Goal: Register for event/course

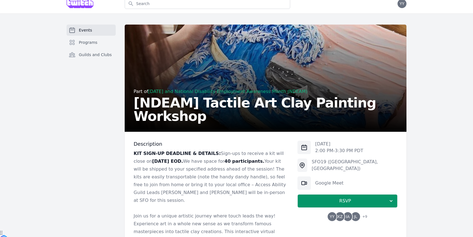
scroll to position [49, 0]
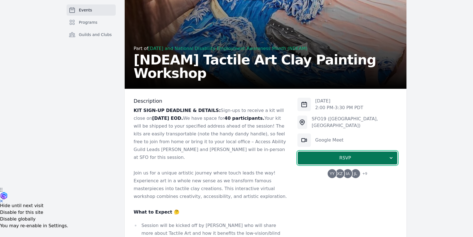
click at [313, 159] on span "RSVP" at bounding box center [345, 158] width 86 height 7
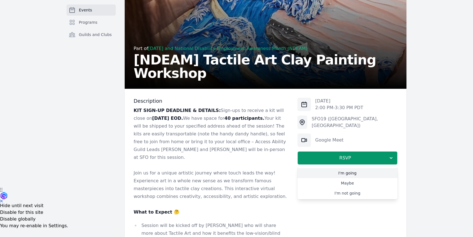
click at [331, 173] on link "I'm going" at bounding box center [348, 173] width 100 height 10
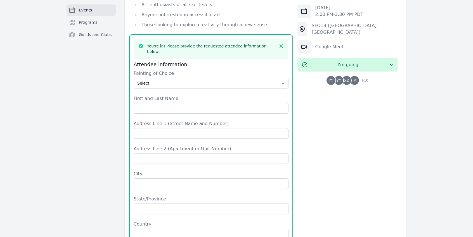
scroll to position [425, 0]
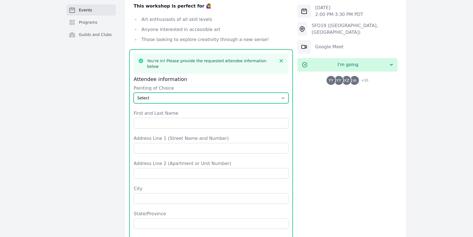
click at [193, 93] on select "Select The Great Wave off Kanagawa Starry Night Sunflowers The Kiss" at bounding box center [211, 98] width 155 height 11
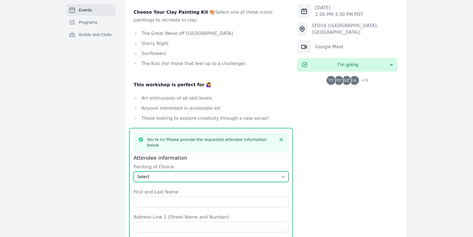
scroll to position [358, 0]
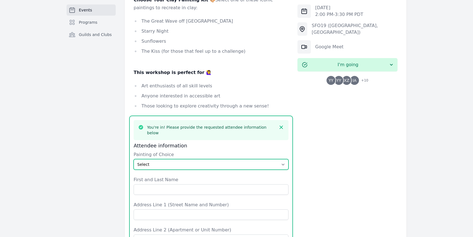
click at [177, 159] on select "Select The Great Wave off Kanagawa Starry Night Sunflowers The Kiss" at bounding box center [211, 164] width 155 height 11
select select "The Great Wave off [GEOGRAPHIC_DATA]"
click at [134, 159] on select "Select The Great Wave off Kanagawa Starry Night Sunflowers The Kiss" at bounding box center [211, 164] width 155 height 11
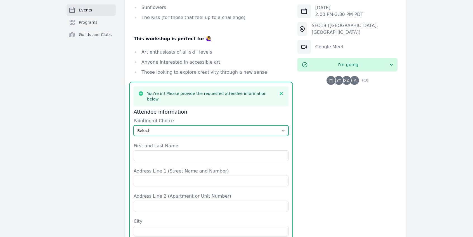
scroll to position [397, 0]
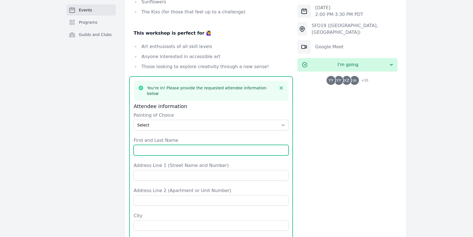
click at [160, 145] on input "First and Last Name" at bounding box center [211, 150] width 155 height 11
type input "[PERSON_NAME]"
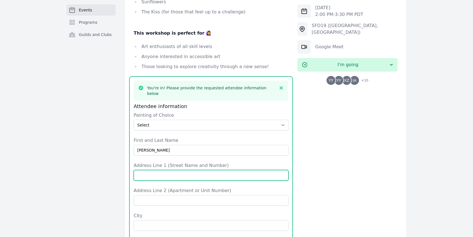
click at [164, 170] on input "Address Line 1 (Street Name and Number)" at bounding box center [211, 175] width 155 height 11
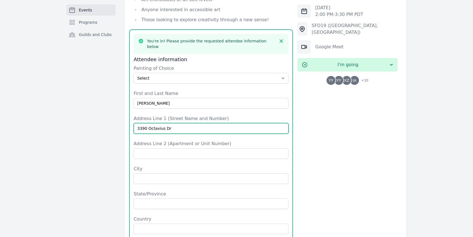
scroll to position [445, 0]
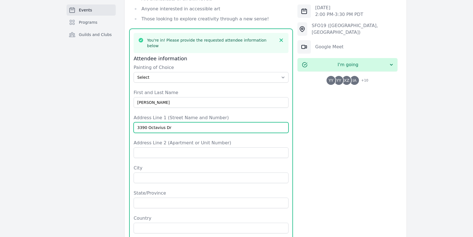
type input "3390 Octavius Dr"
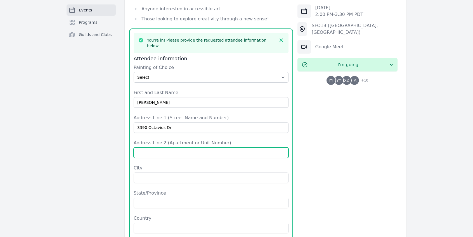
click at [159, 148] on input "Address Line 2 (Apartment or Unit Number)" at bounding box center [211, 153] width 155 height 11
type input "1"
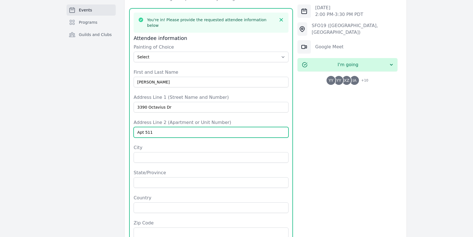
scroll to position [484, 0]
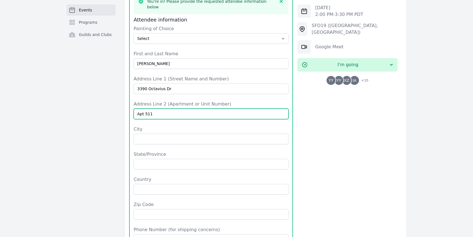
type input "Apt 511"
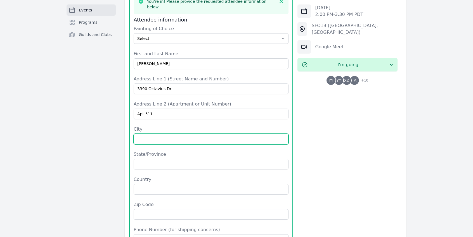
click at [144, 134] on input "City" at bounding box center [211, 139] width 155 height 11
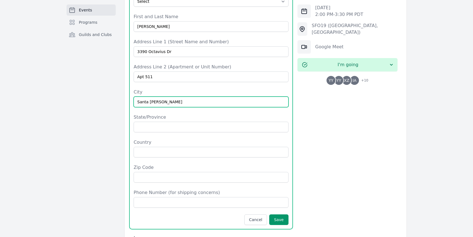
scroll to position [522, 0]
type input "Santa [PERSON_NAME]"
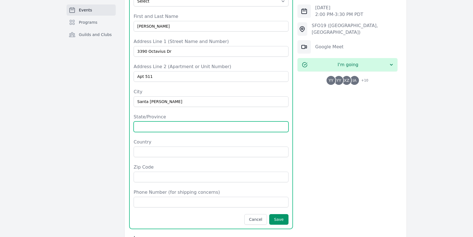
click at [142, 122] on input "State/Province" at bounding box center [211, 127] width 155 height 11
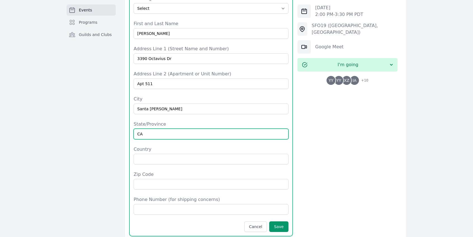
scroll to position [518, 0]
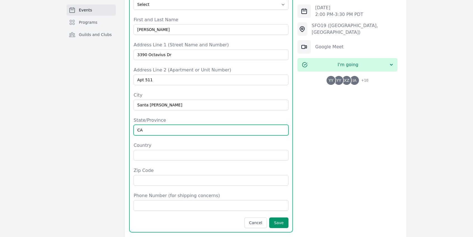
type input "CA"
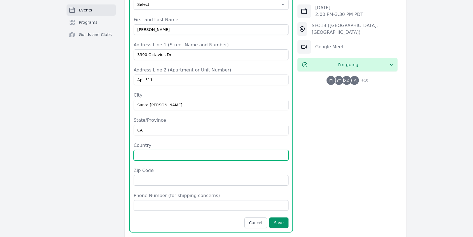
click at [151, 150] on input "Country" at bounding box center [211, 155] width 155 height 11
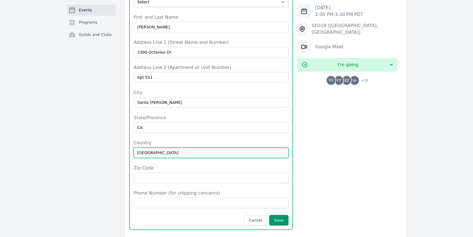
scroll to position [567, 0]
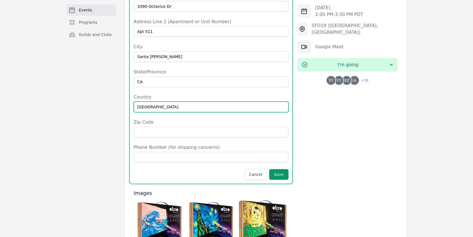
type input "[GEOGRAPHIC_DATA]"
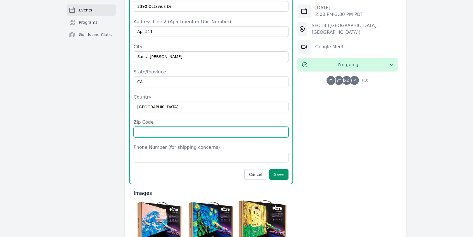
click at [143, 127] on input "Zip Code" at bounding box center [211, 132] width 155 height 11
type input "95054"
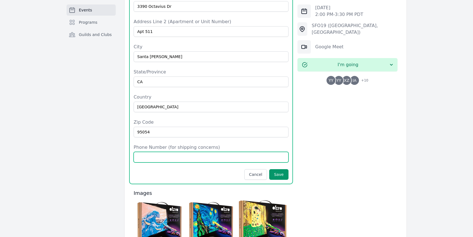
click at [147, 152] on input "Phone Number (for shipping concerns)" at bounding box center [211, 157] width 155 height 11
type input "6506844345"
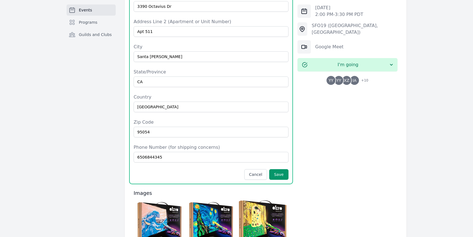
click at [285, 170] on button "Save" at bounding box center [278, 175] width 19 height 11
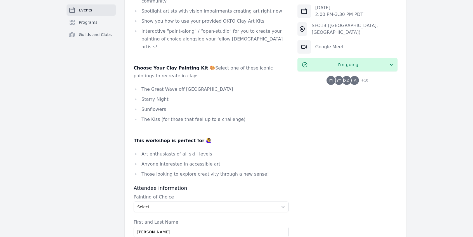
scroll to position [0, 0]
